Goal: Find specific page/section: Find specific page/section

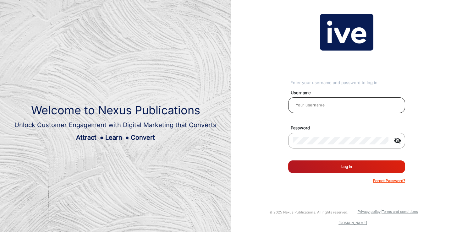
click at [336, 107] on input "email" at bounding box center [346, 105] width 107 height 8
type input "[PERSON_NAME]"
click at [342, 164] on button "Log In" at bounding box center [346, 167] width 117 height 13
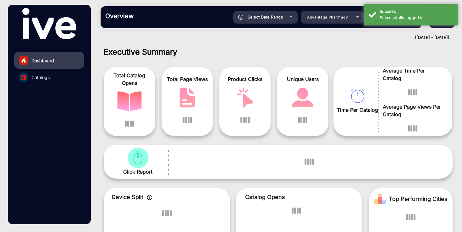
scroll to position [5, 0]
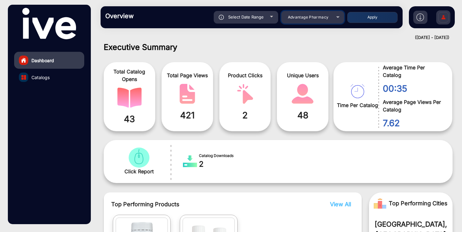
click at [307, 17] on span "Advantage Pharmacy" at bounding box center [308, 17] width 41 height 5
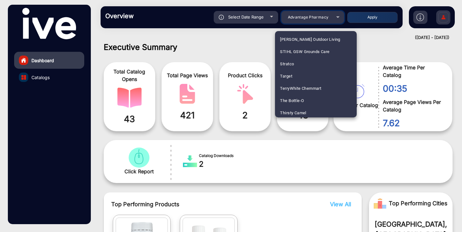
scroll to position [1087, 0]
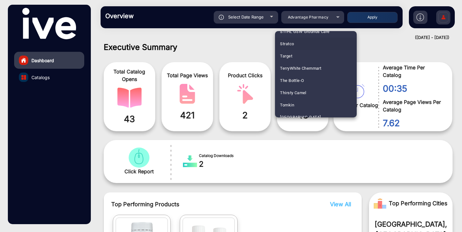
click at [304, 44] on mat-option "Stratco" at bounding box center [316, 44] width 82 height 12
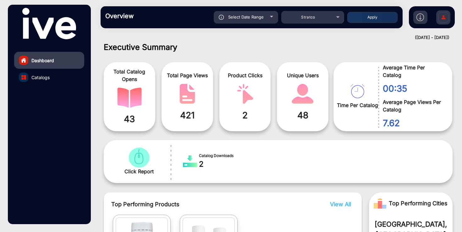
click at [265, 19] on div "Select Date Range" at bounding box center [246, 17] width 64 height 13
type input "[DATE]"
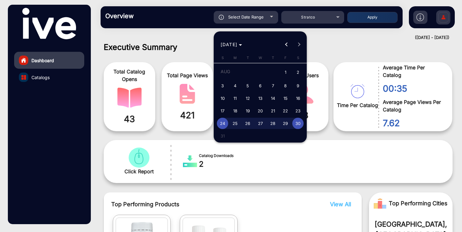
click at [287, 69] on span "1" at bounding box center [285, 72] width 11 height 13
type input "[DATE]"
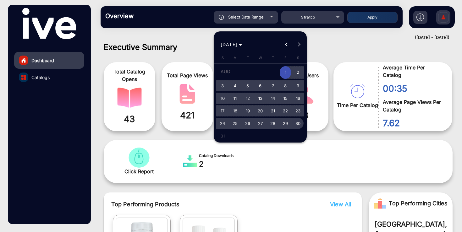
click at [299, 123] on span "30" at bounding box center [297, 123] width 11 height 11
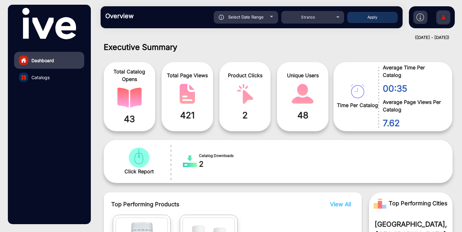
type input "[DATE]"
click at [364, 22] on button "Apply" at bounding box center [372, 17] width 50 height 11
type input "[DATE]"
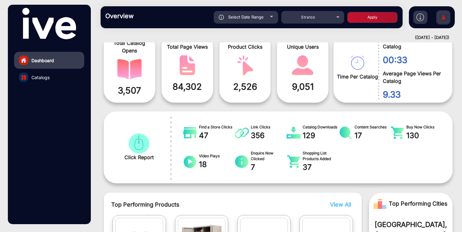
scroll to position [40, 0]
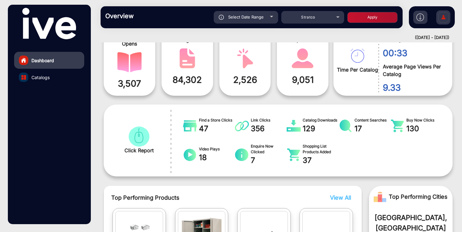
click at [56, 77] on link "Catalogs" at bounding box center [49, 77] width 70 height 17
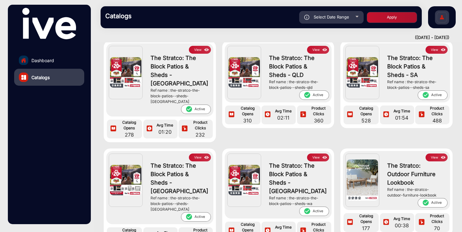
scroll to position [30, 0]
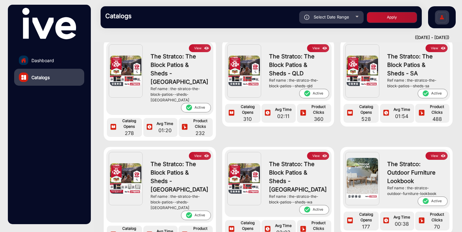
click at [198, 49] on button "View" at bounding box center [200, 48] width 22 height 8
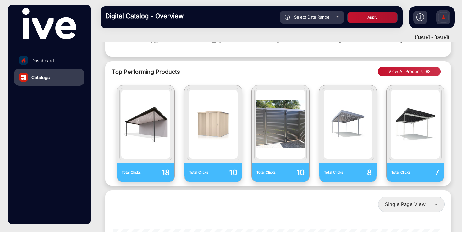
scroll to position [468, 0]
